Goal: Find specific page/section: Find specific page/section

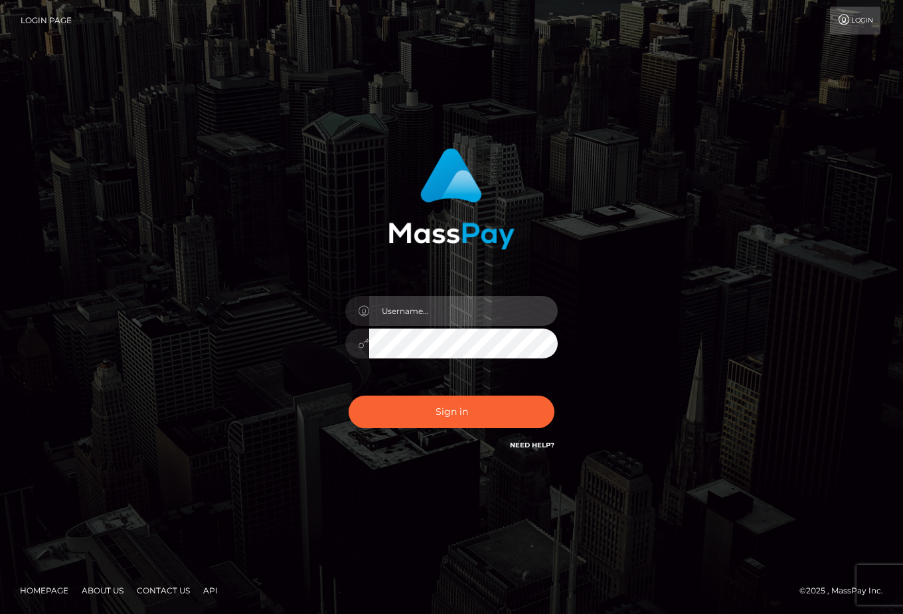
click at [401, 310] on input "text" at bounding box center [463, 311] width 189 height 30
type input "duquesne.rahm"
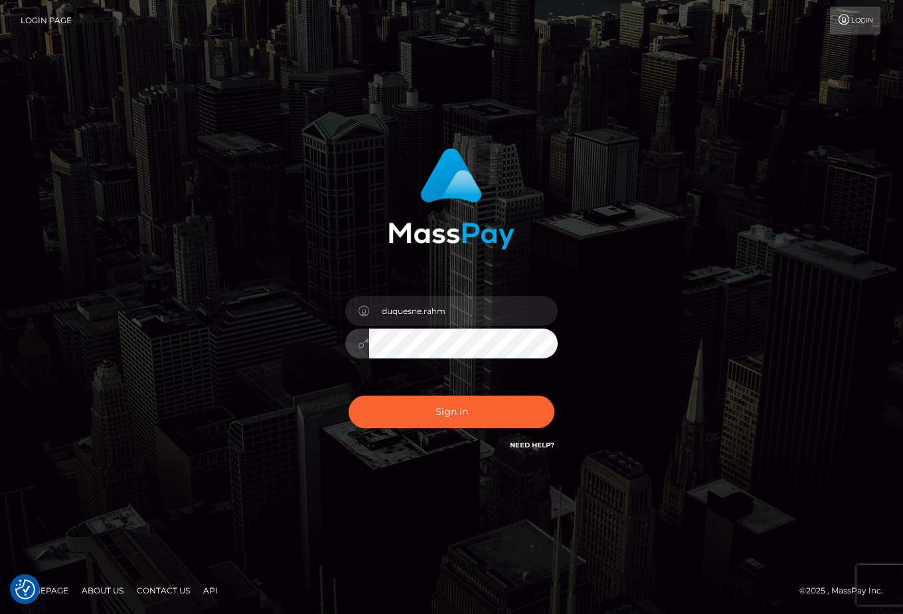
click at [348, 396] on button "Sign in" at bounding box center [451, 412] width 206 height 33
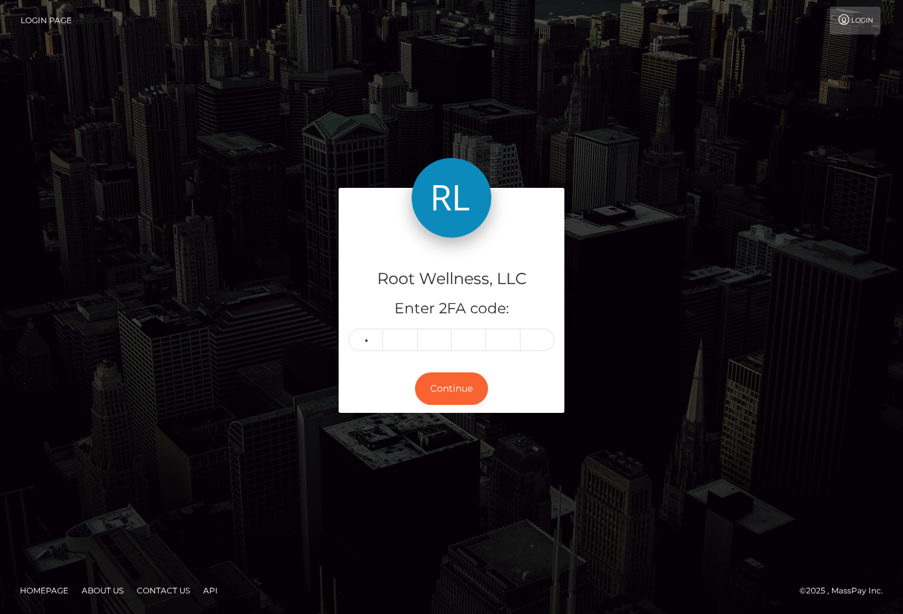
type input "0"
type input "2"
type input "1"
type input "8"
type input "4"
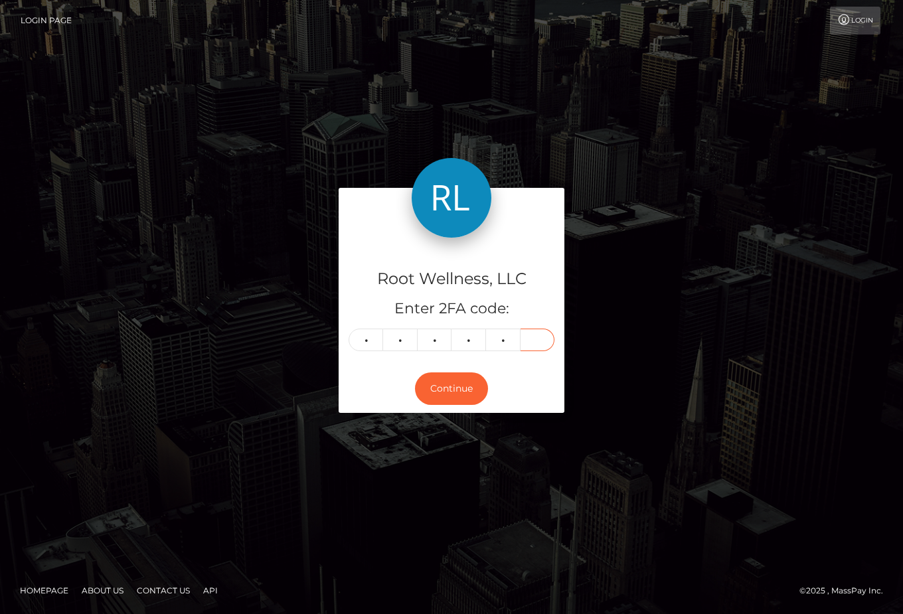
type input "9"
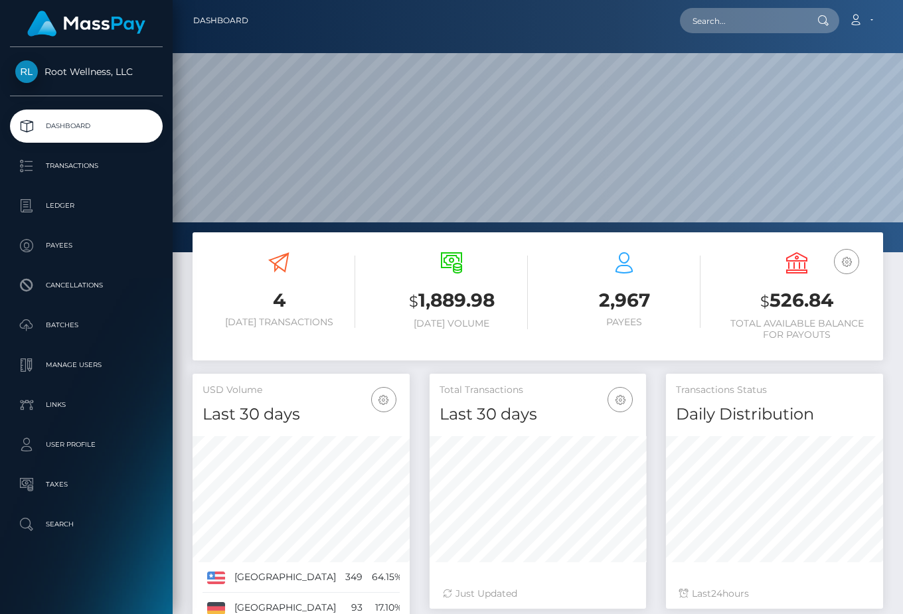
scroll to position [235, 217]
click at [747, 23] on input "text" at bounding box center [742, 20] width 125 height 25
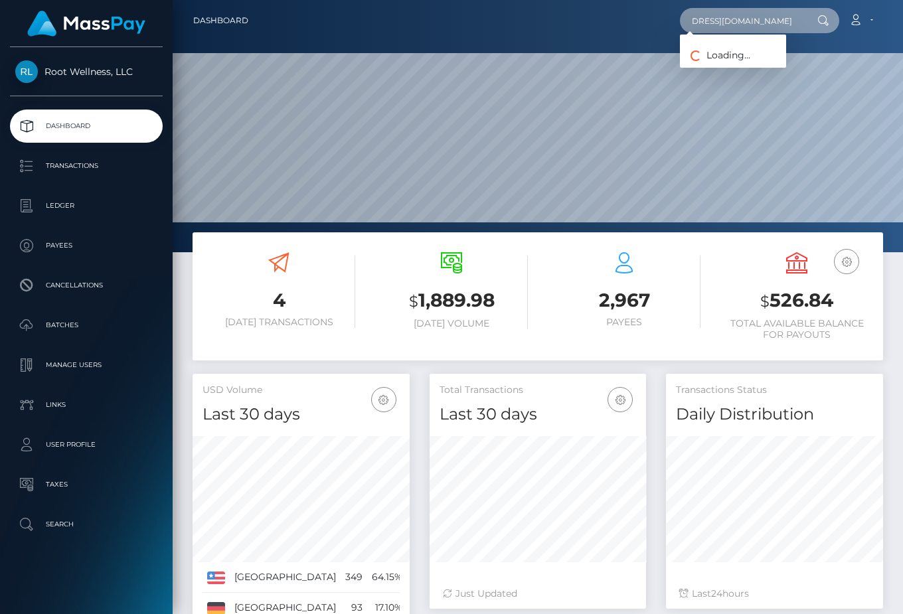
scroll to position [0, 53]
type input "info@naturheilpraxis-gschwandtl.de"
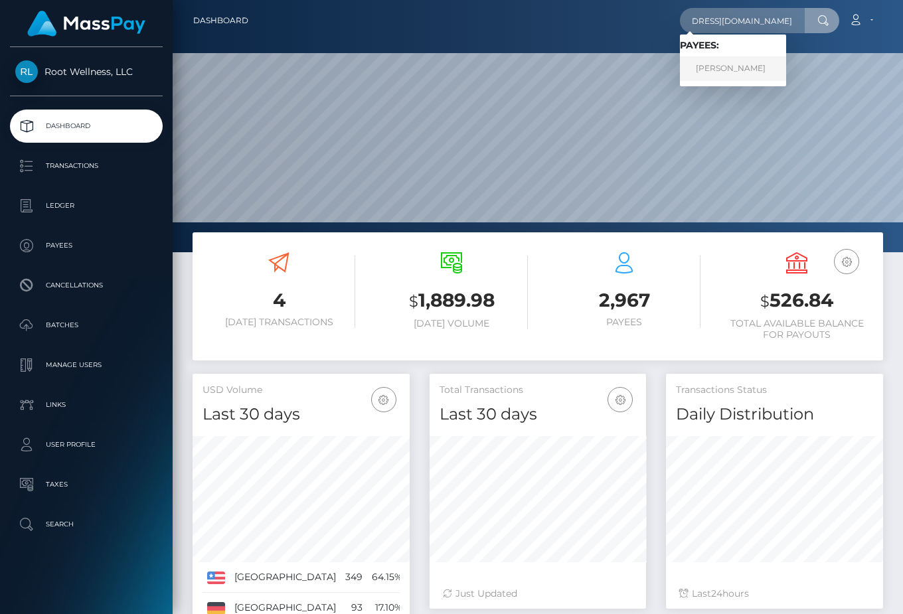
scroll to position [0, 0]
click at [755, 69] on link "Judith Gschwandtl" at bounding box center [733, 68] width 106 height 25
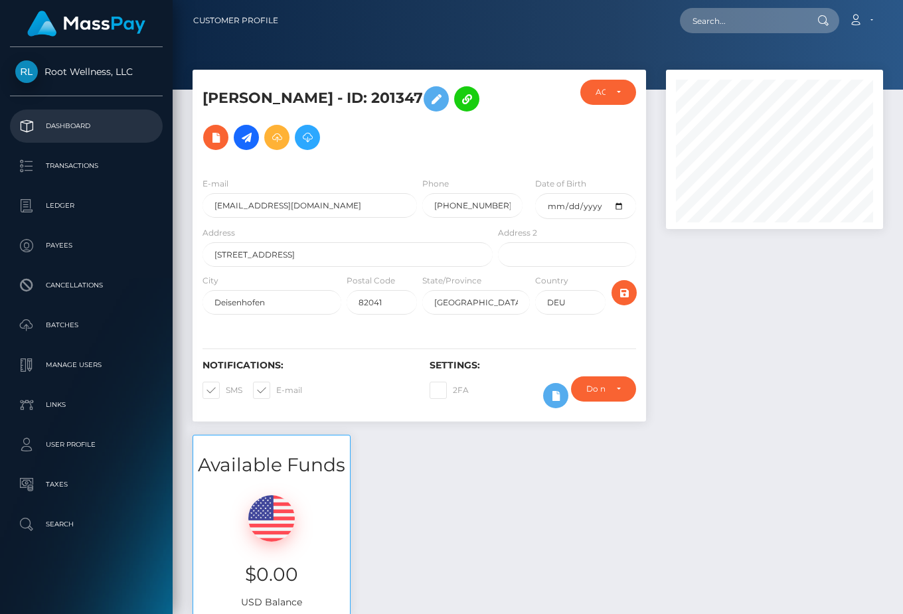
click at [94, 128] on p "Dashboard" at bounding box center [86, 126] width 142 height 20
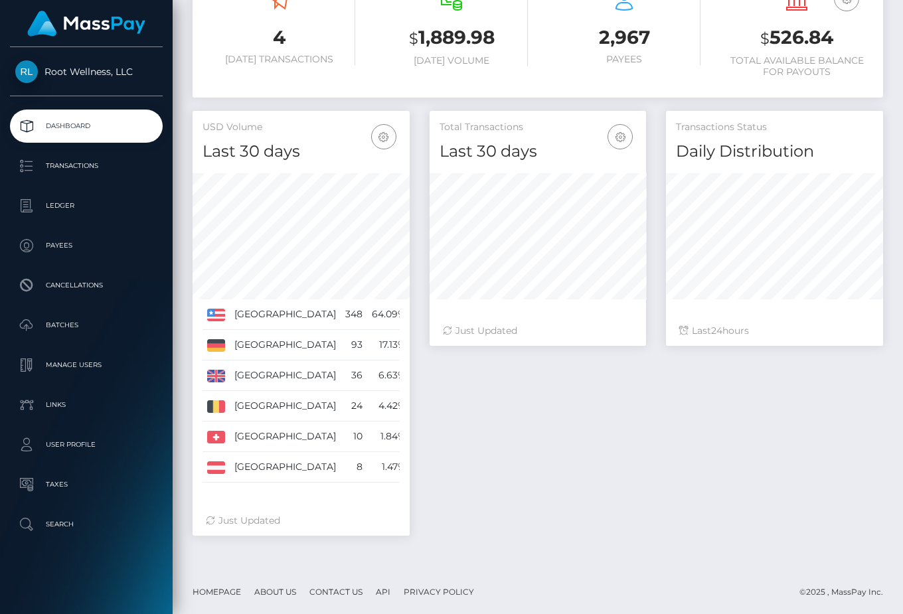
scroll to position [264, 0]
